Goal: Understand process/instructions

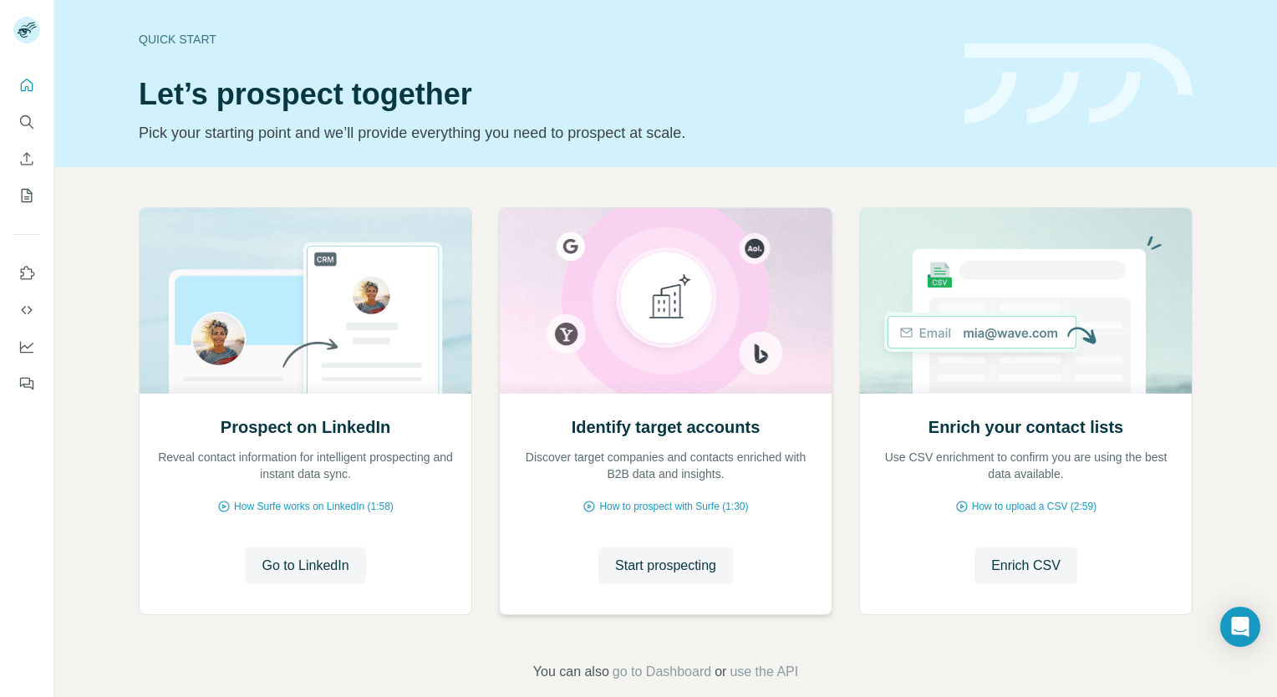
scroll to position [24, 0]
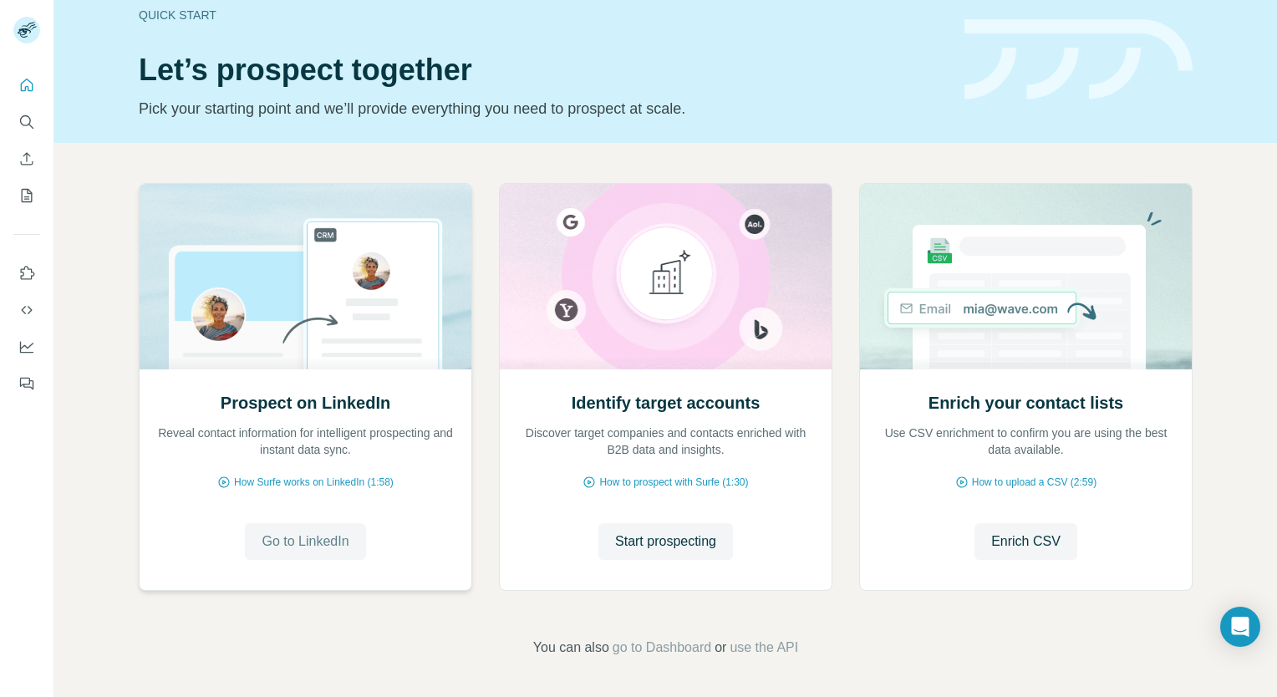
click at [336, 541] on span "Go to LinkedIn" at bounding box center [305, 542] width 87 height 20
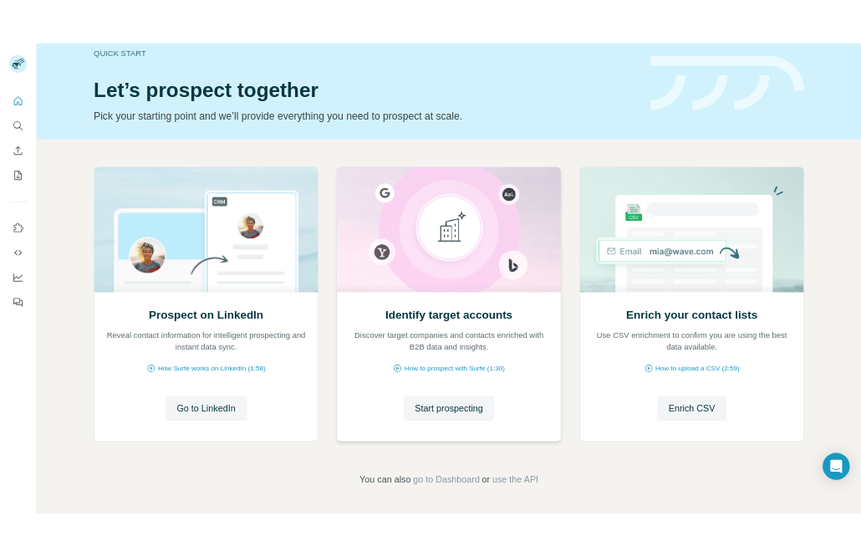
scroll to position [0, 0]
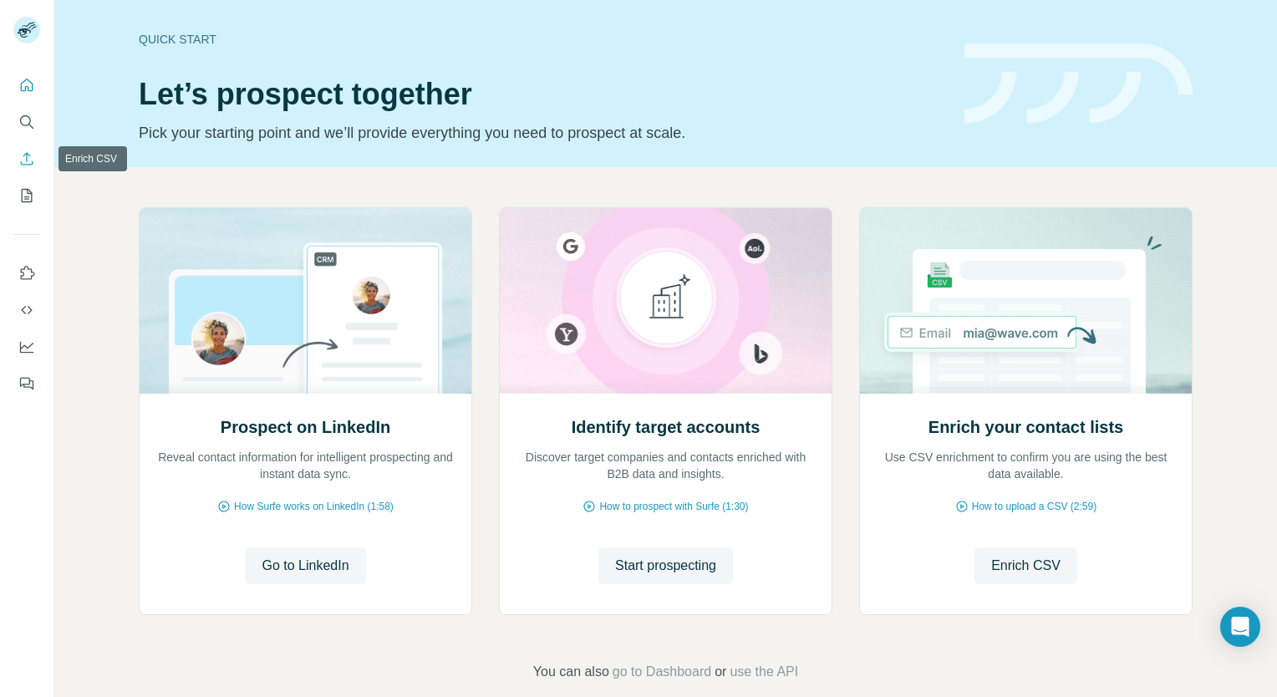
click at [31, 152] on icon "Enrich CSV" at bounding box center [26, 158] width 17 height 17
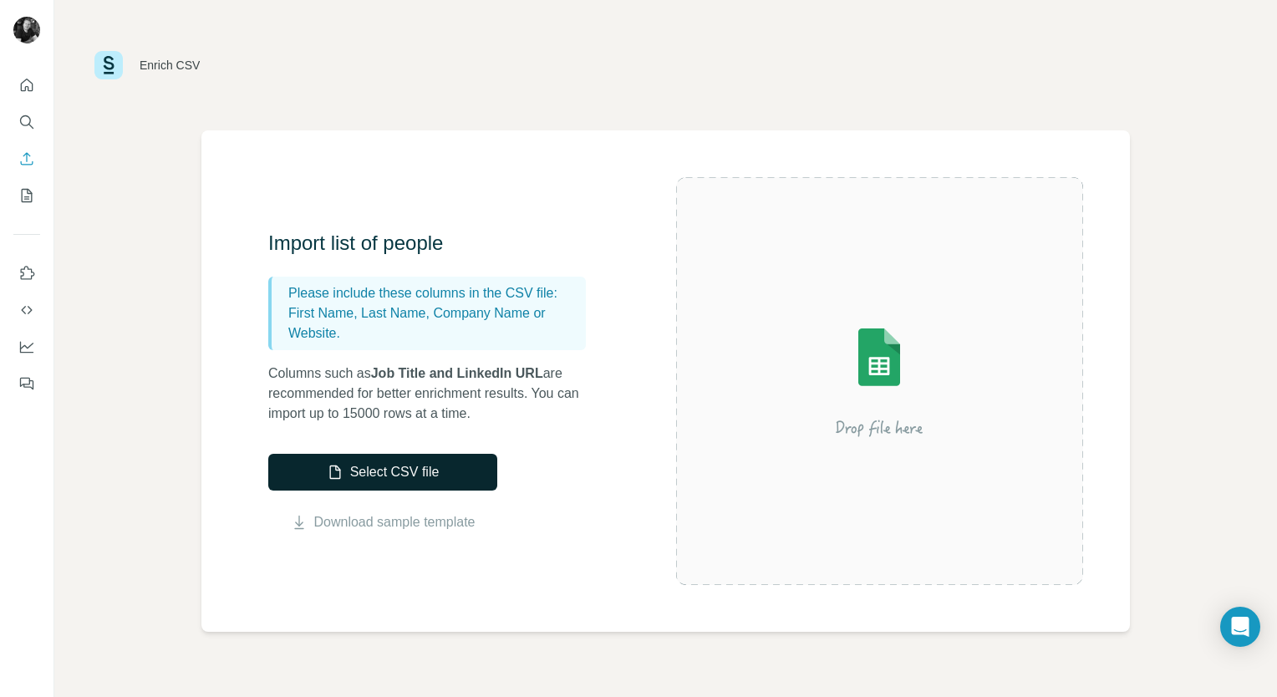
click at [369, 470] on button "Select CSV file" at bounding box center [382, 472] width 229 height 37
click at [412, 477] on button "Select CSV file" at bounding box center [382, 472] width 229 height 37
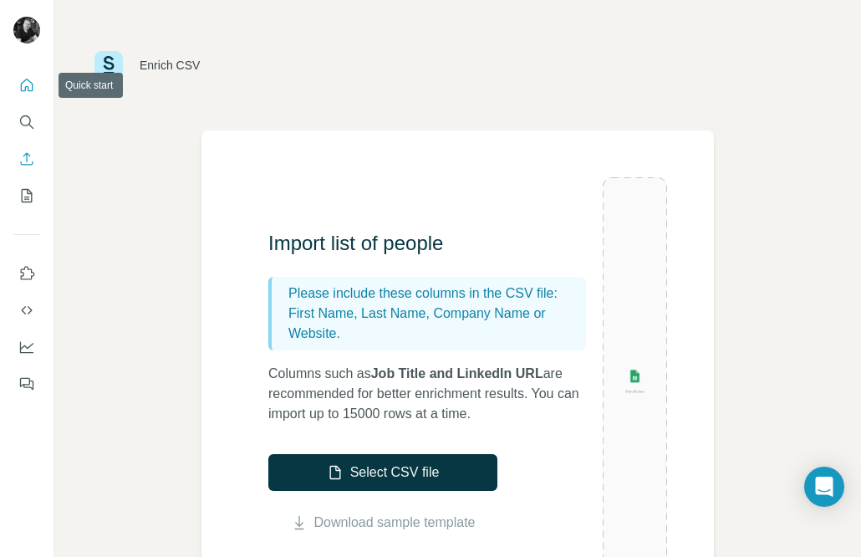
click at [28, 93] on icon "Quick start" at bounding box center [26, 85] width 17 height 17
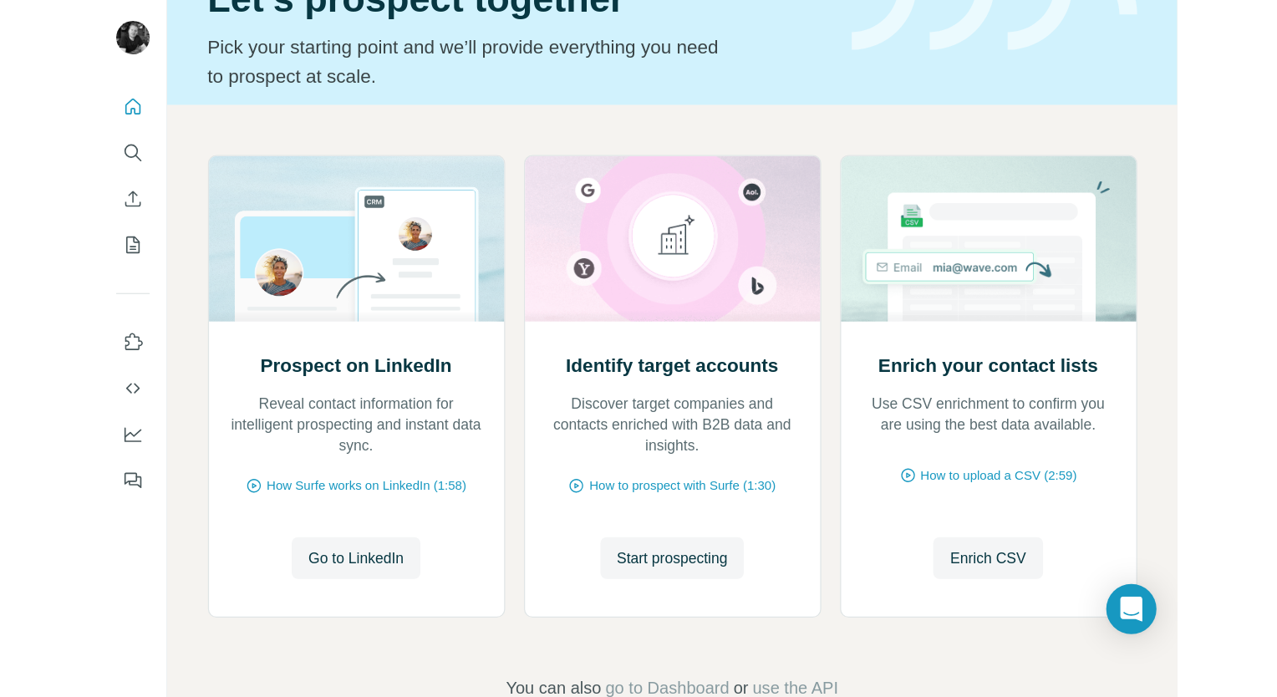
scroll to position [126, 0]
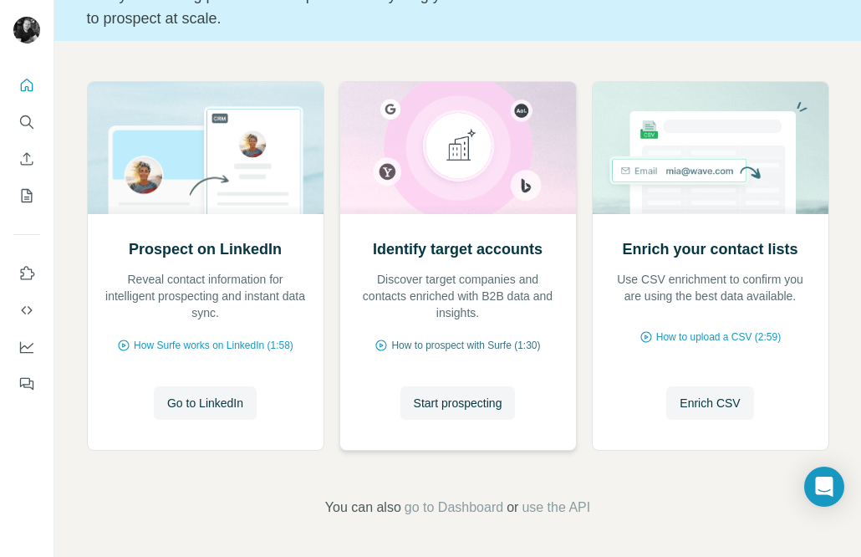
click at [443, 341] on span "How to prospect with Surfe (1:30)" at bounding box center [465, 345] width 149 height 15
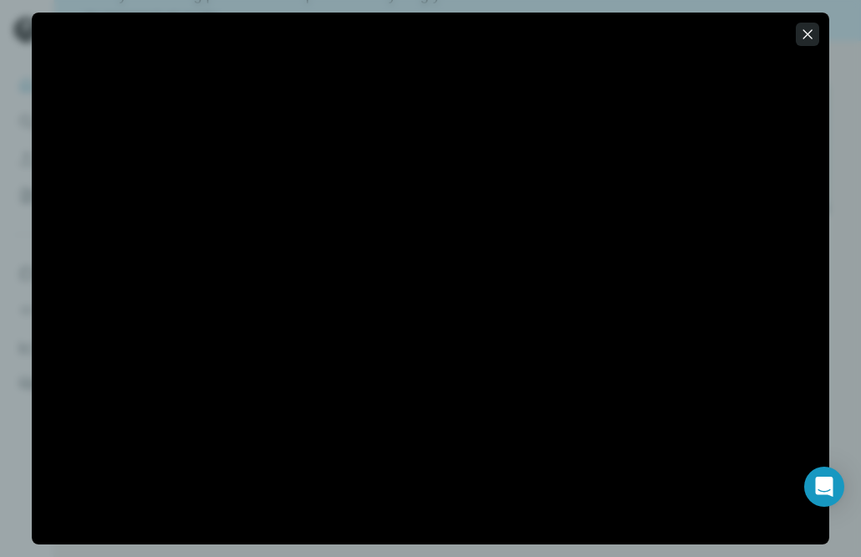
click at [811, 30] on icon "button" at bounding box center [807, 33] width 9 height 9
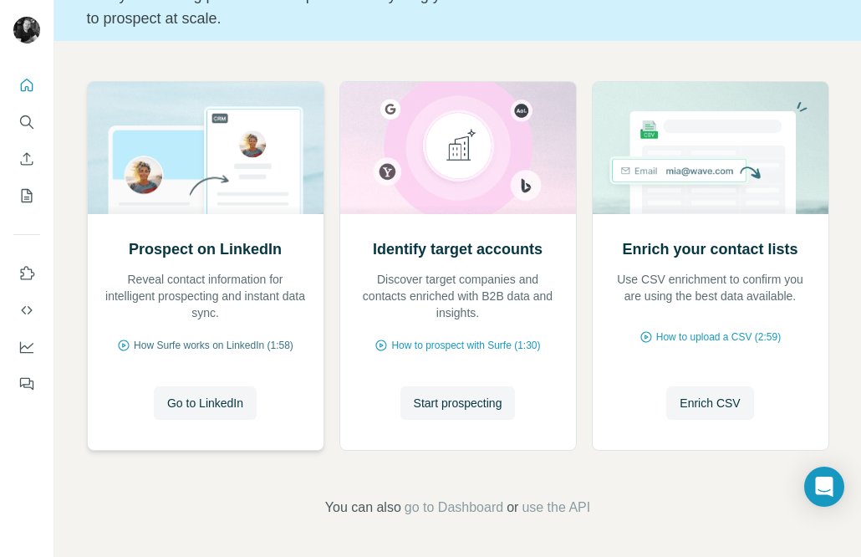
click at [207, 349] on span "How Surfe works on LinkedIn (1:58)" at bounding box center [214, 345] width 160 height 15
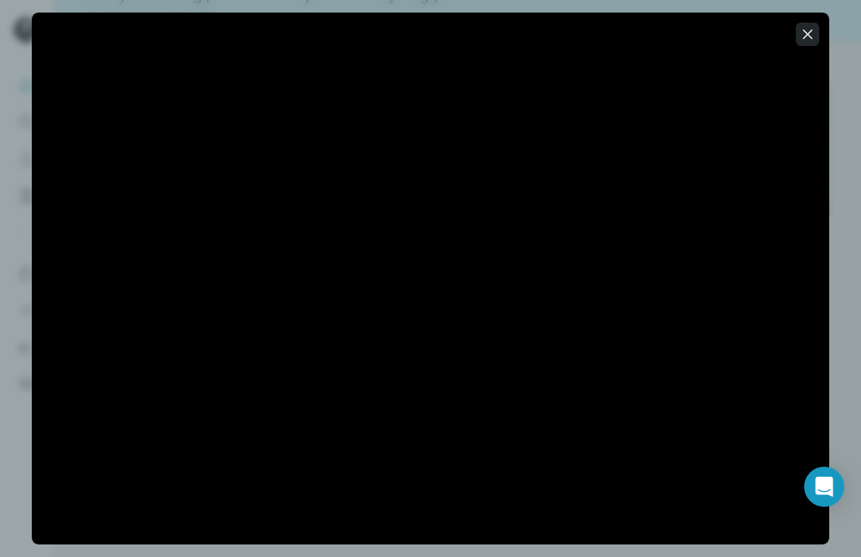
click at [808, 33] on icon "button" at bounding box center [807, 34] width 17 height 17
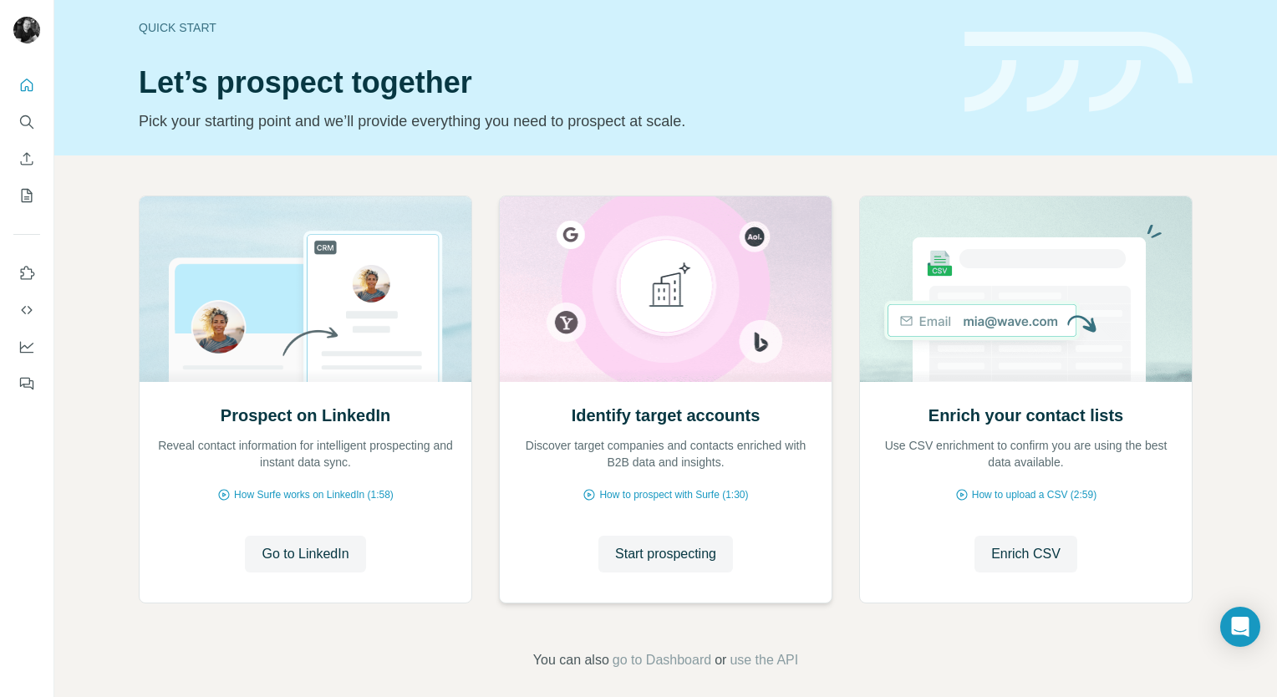
scroll to position [24, 0]
